Goal: Information Seeking & Learning: Learn about a topic

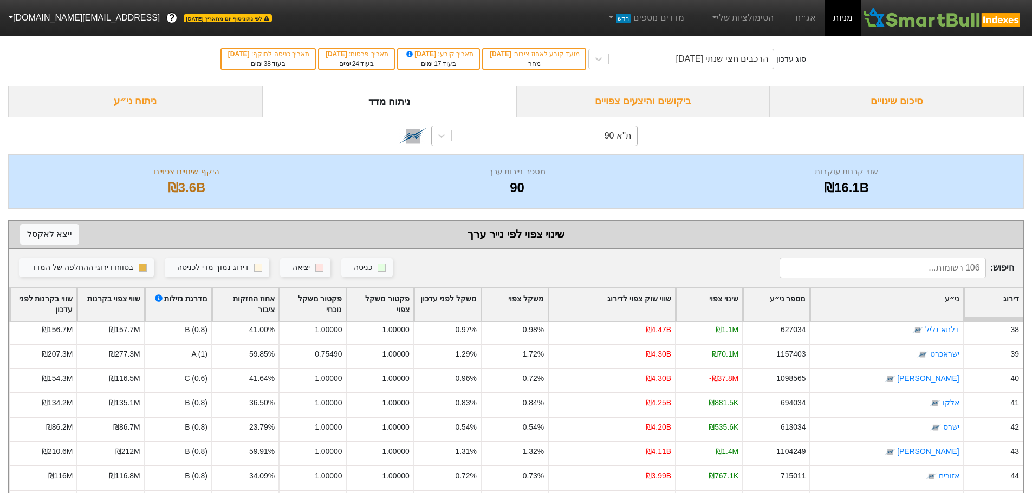
click at [551, 132] on div "ת''א 90" at bounding box center [544, 135] width 185 height 19
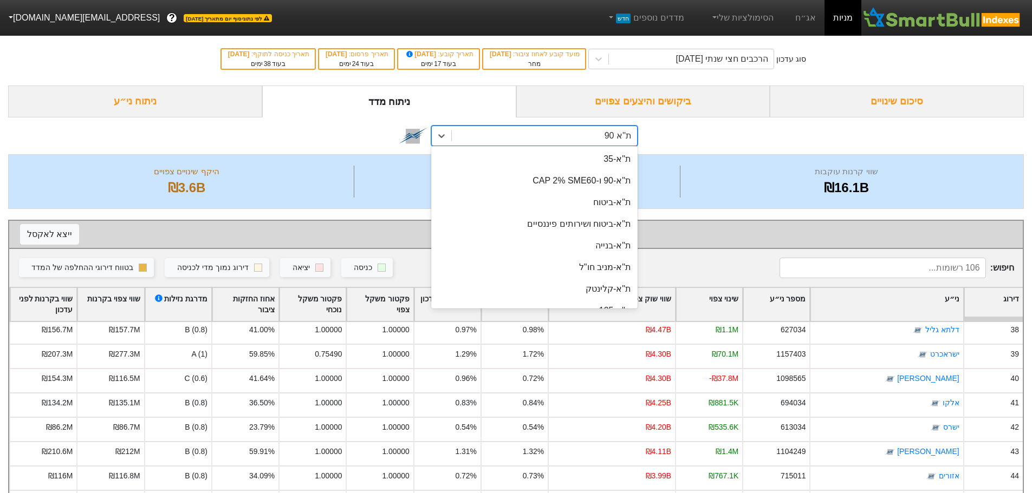
scroll to position [42, 0]
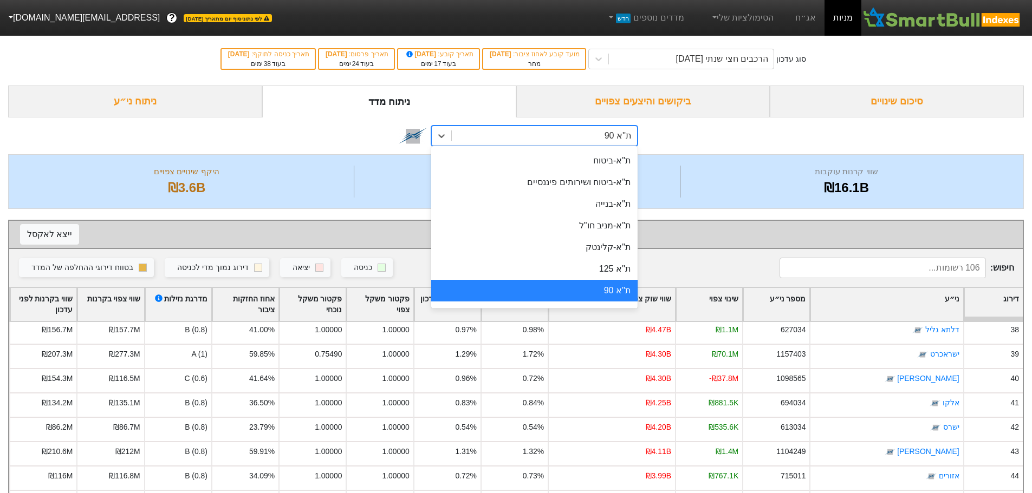
click at [589, 295] on div "ת''א 90" at bounding box center [534, 291] width 206 height 22
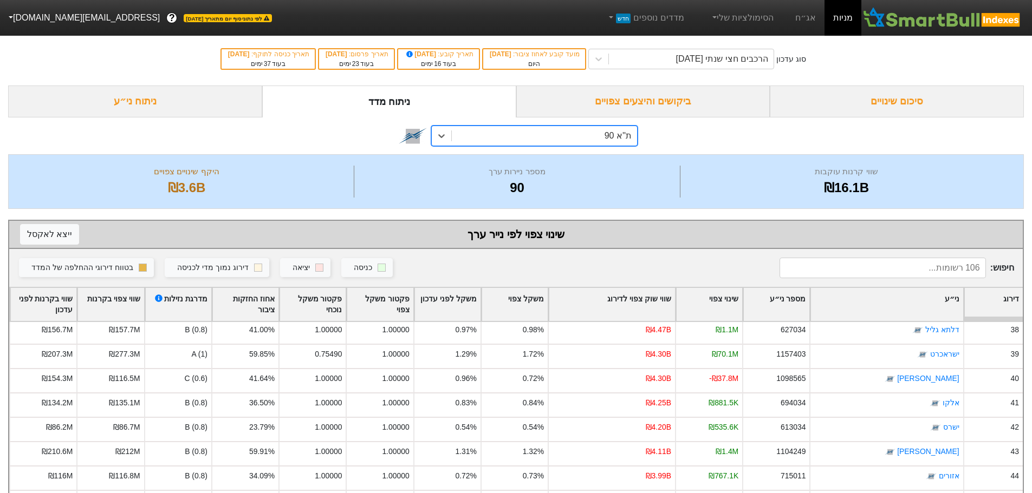
click at [171, 107] on div "ניתוח ני״ע" at bounding box center [135, 102] width 254 height 32
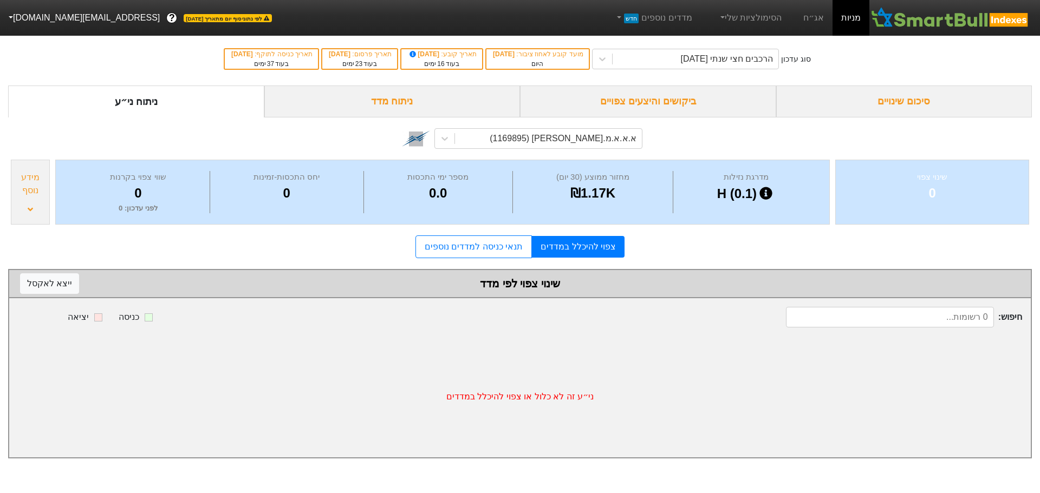
click at [397, 103] on div "ניתוח מדד" at bounding box center [392, 102] width 256 height 32
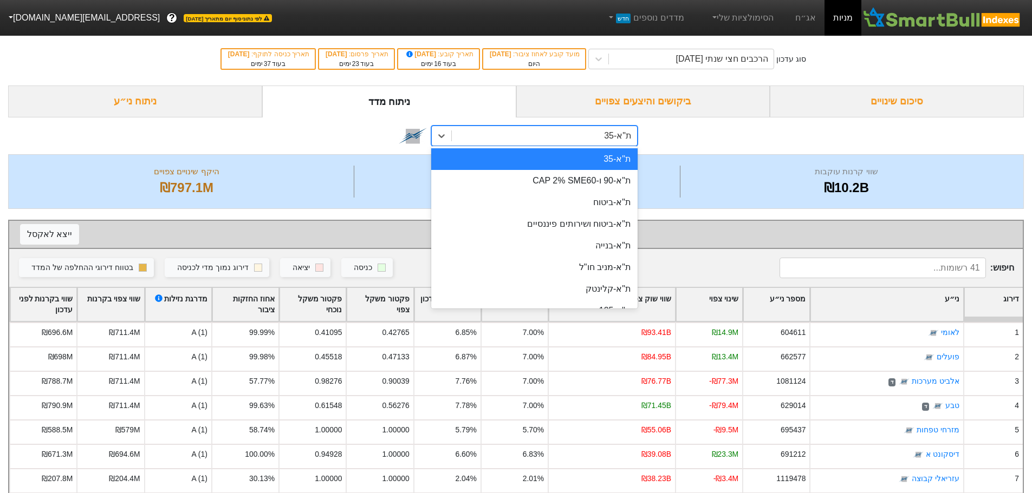
click at [556, 141] on div "ת"א-35" at bounding box center [544, 135] width 185 height 19
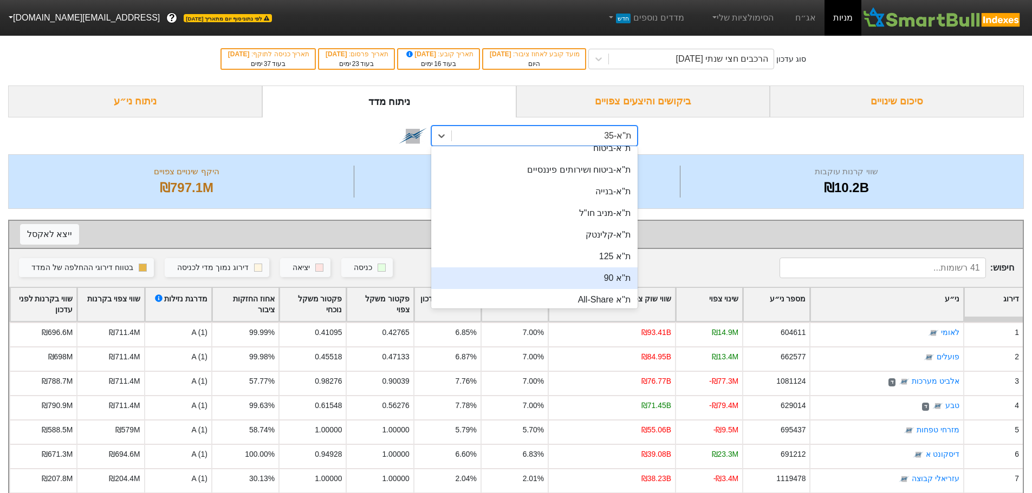
click at [632, 282] on div "ת''א 90" at bounding box center [534, 279] width 206 height 22
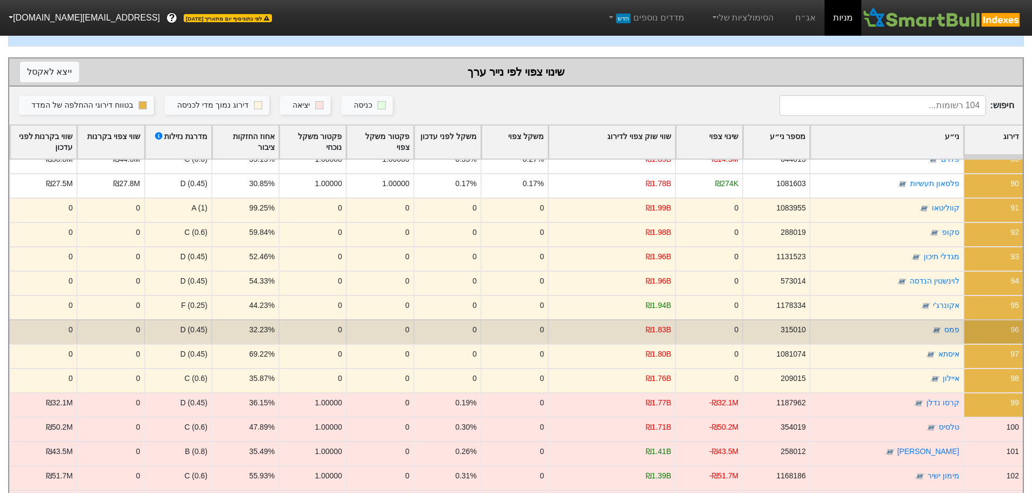
scroll to position [228, 0]
